Goal: Ask a question

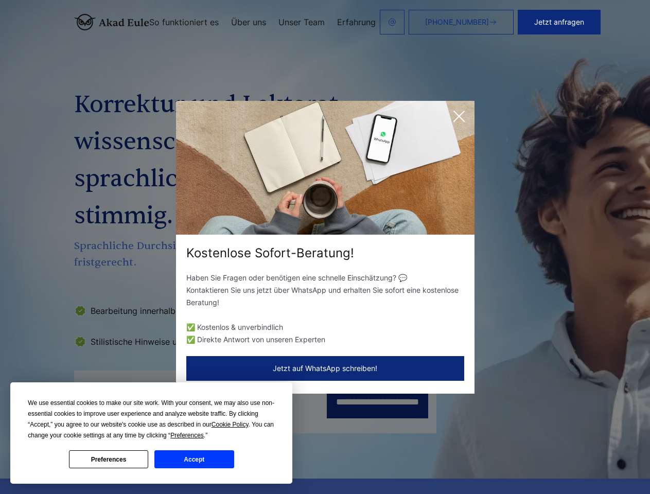
click at [325, 247] on div "Kostenlose Sofort-Beratung!" at bounding box center [325, 253] width 298 height 16
click at [231, 424] on span "Cookie Policy" at bounding box center [229, 424] width 37 height 7
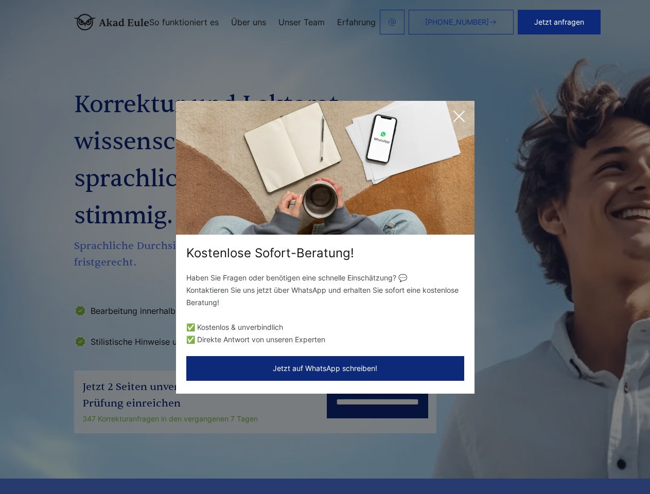
click at [199, 435] on div "Kostenlose Sofort-Beratung! Haben Sie Fragen oder benötigen eine schnelle Einsc…" at bounding box center [325, 247] width 650 height 494
click at [109, 459] on div "Kostenlose Sofort-Beratung! Haben Sie Fragen oder benötigen eine schnelle Einsc…" at bounding box center [325, 247] width 650 height 494
click at [194, 459] on div "Kostenlose Sofort-Beratung! Haben Sie Fragen oder benötigen eine schnelle Einsc…" at bounding box center [325, 247] width 650 height 494
click at [596, 22] on button "Jetzt anfragen" at bounding box center [558, 22] width 83 height 25
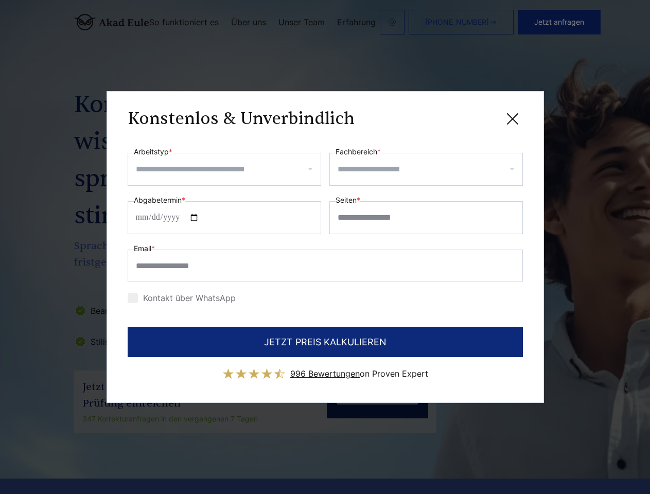
click at [459, 116] on div "Konstenlos & Unverbindlich" at bounding box center [325, 118] width 395 height 13
click at [325, 368] on span "996 Bewertungen" at bounding box center [324, 373] width 69 height 10
